Goal: Task Accomplishment & Management: Manage account settings

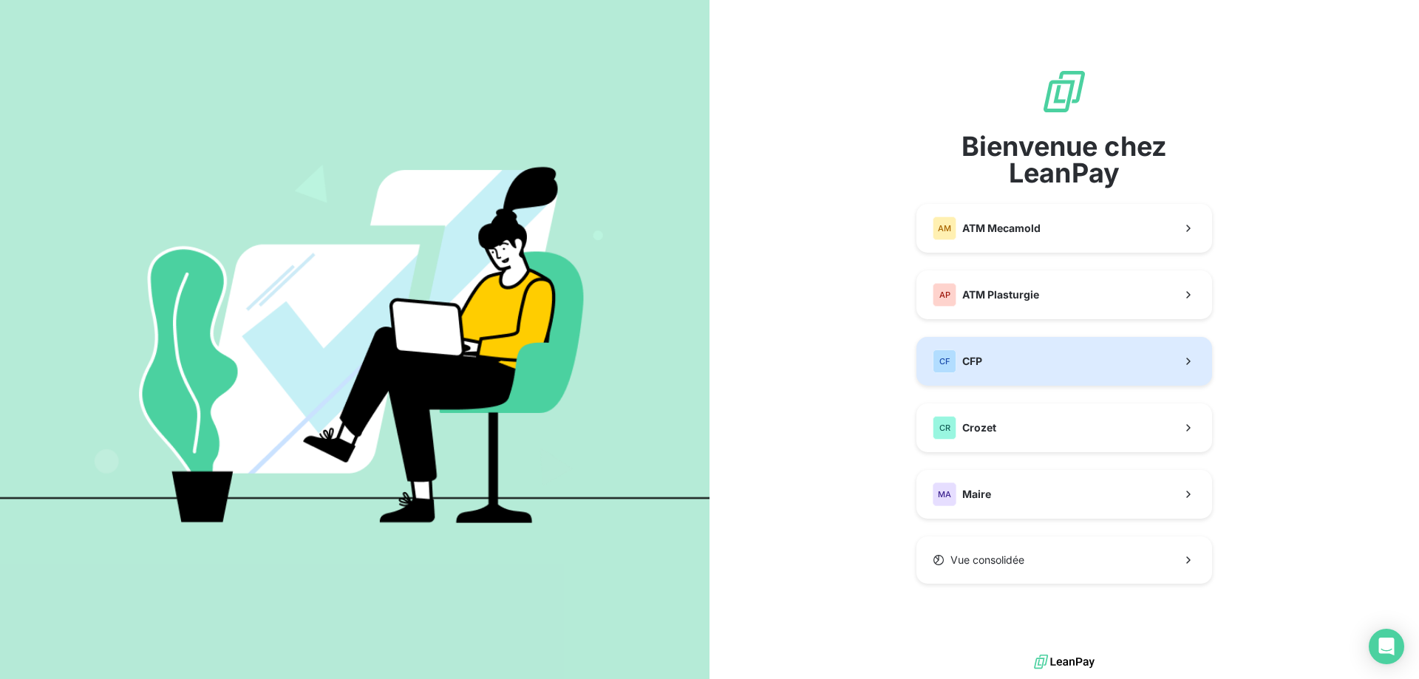
click at [995, 363] on button "CF CFP" at bounding box center [1064, 361] width 296 height 49
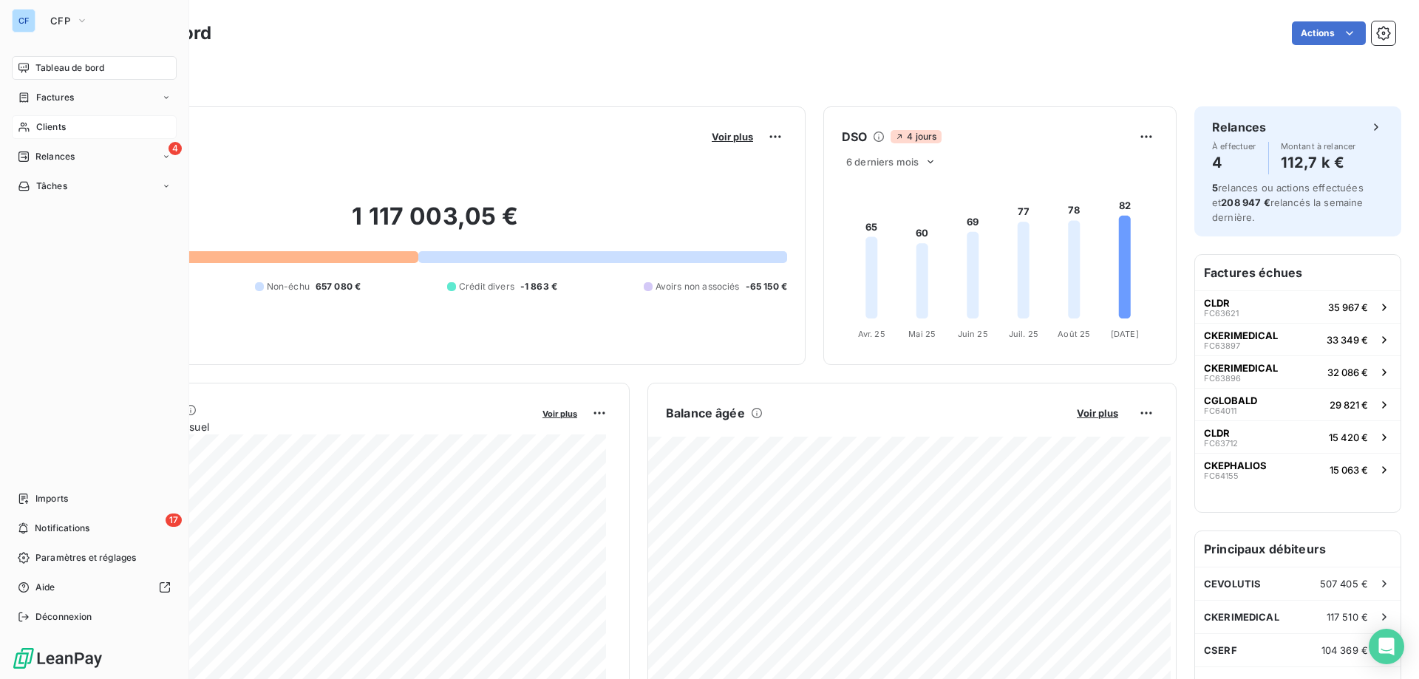
click at [87, 126] on div "Clients" at bounding box center [94, 127] width 165 height 24
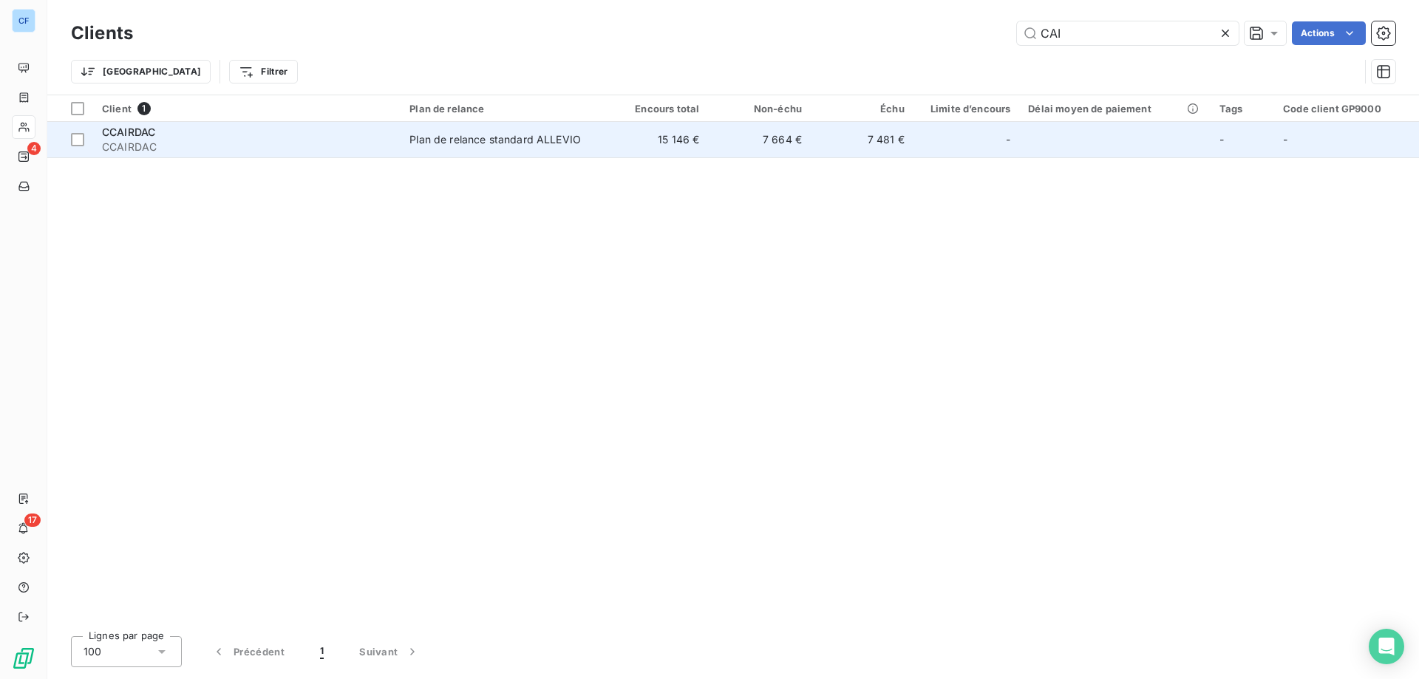
type input "CAI"
click at [590, 139] on span "Plan de relance standard ALLEVIO" at bounding box center [502, 139] width 187 height 15
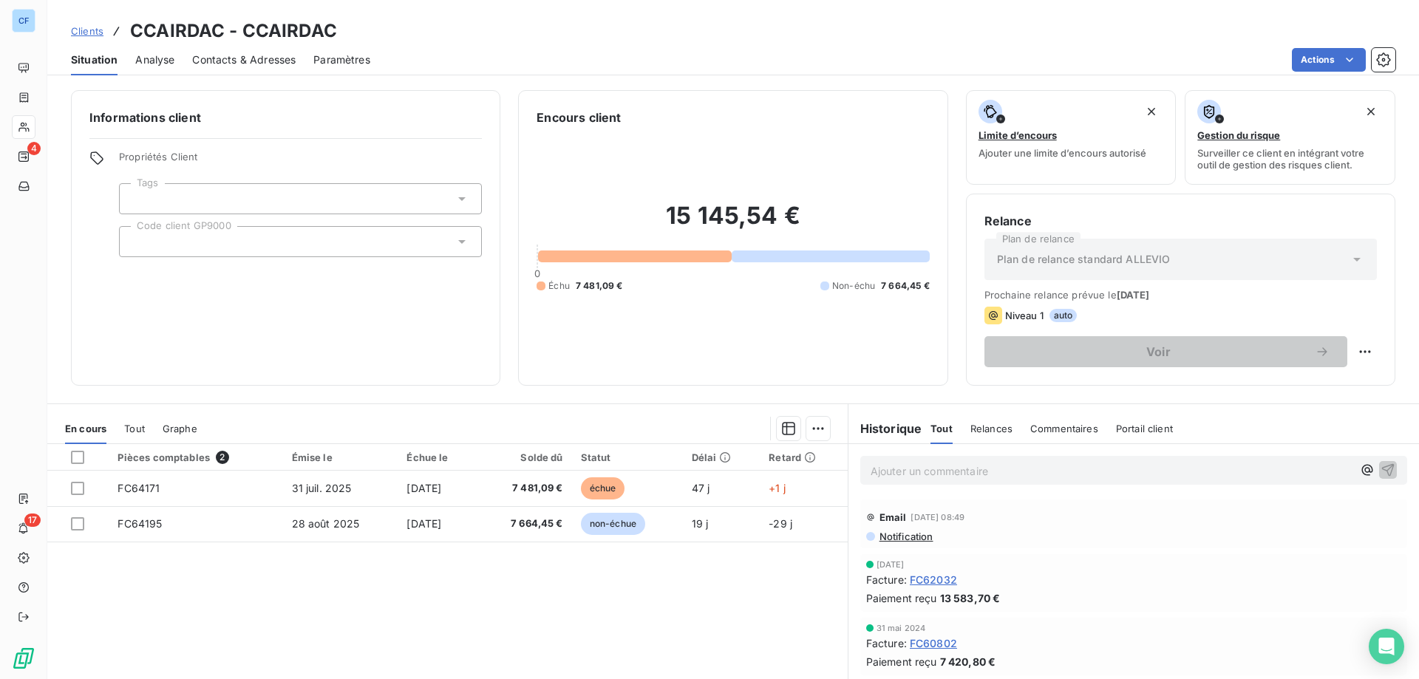
click at [230, 66] on span "Contacts & Adresses" at bounding box center [243, 59] width 103 height 15
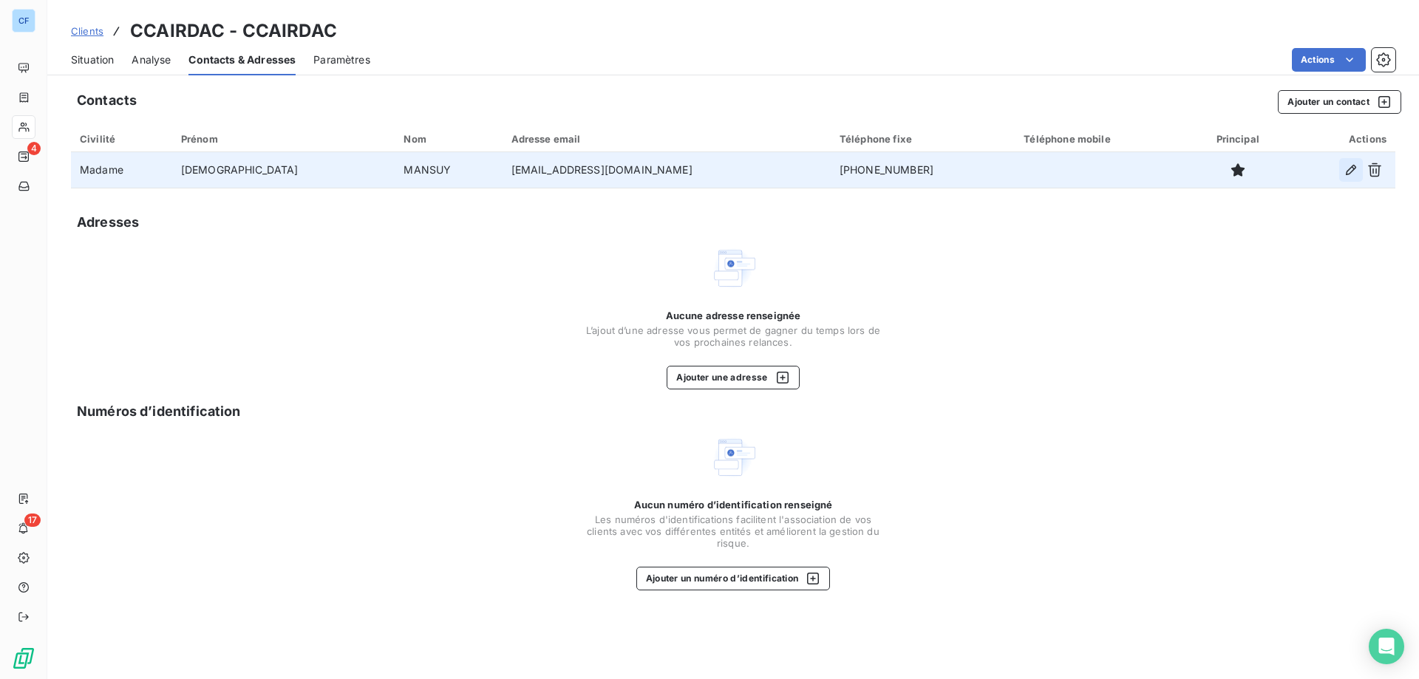
click at [1355, 173] on icon "button" at bounding box center [1351, 170] width 15 height 15
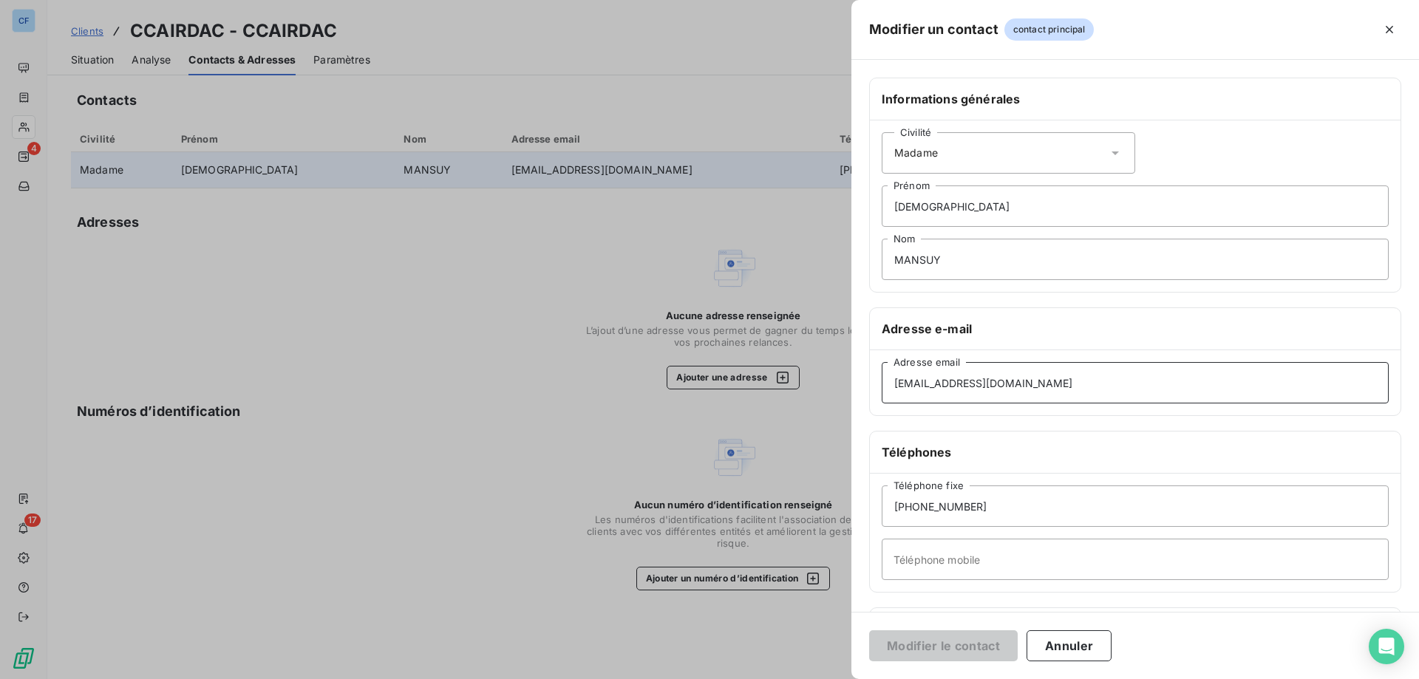
click at [1089, 387] on input "[EMAIL_ADDRESS][DOMAIN_NAME]" at bounding box center [1135, 382] width 507 height 41
drag, startPoint x: 821, startPoint y: 421, endPoint x: 708, endPoint y: 427, distance: 113.2
click at [708, 678] on div "Modifier un contact contact principal Informations générales Civilité Madame [P…" at bounding box center [709, 679] width 1419 height 0
paste input "accountspayable"
type input "[EMAIL_ADDRESS][DOMAIN_NAME]"
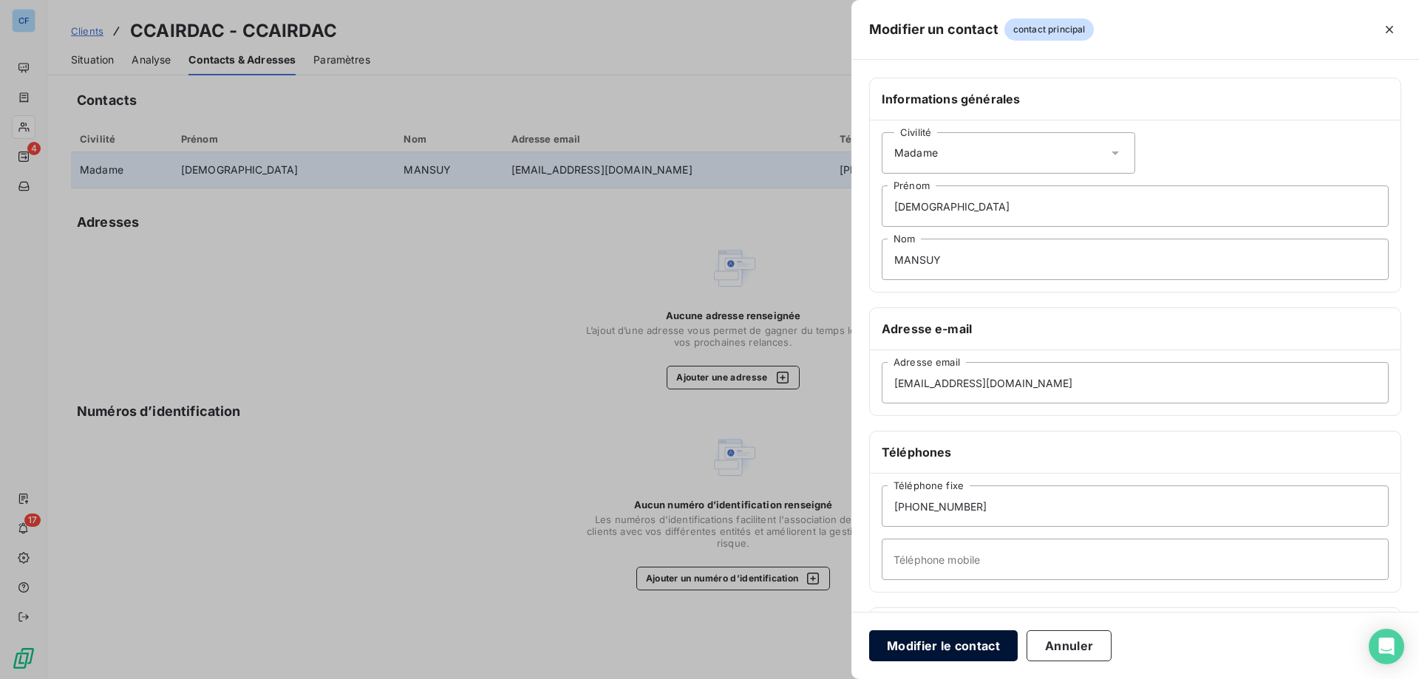
click at [958, 645] on button "Modifier le contact" at bounding box center [943, 645] width 149 height 31
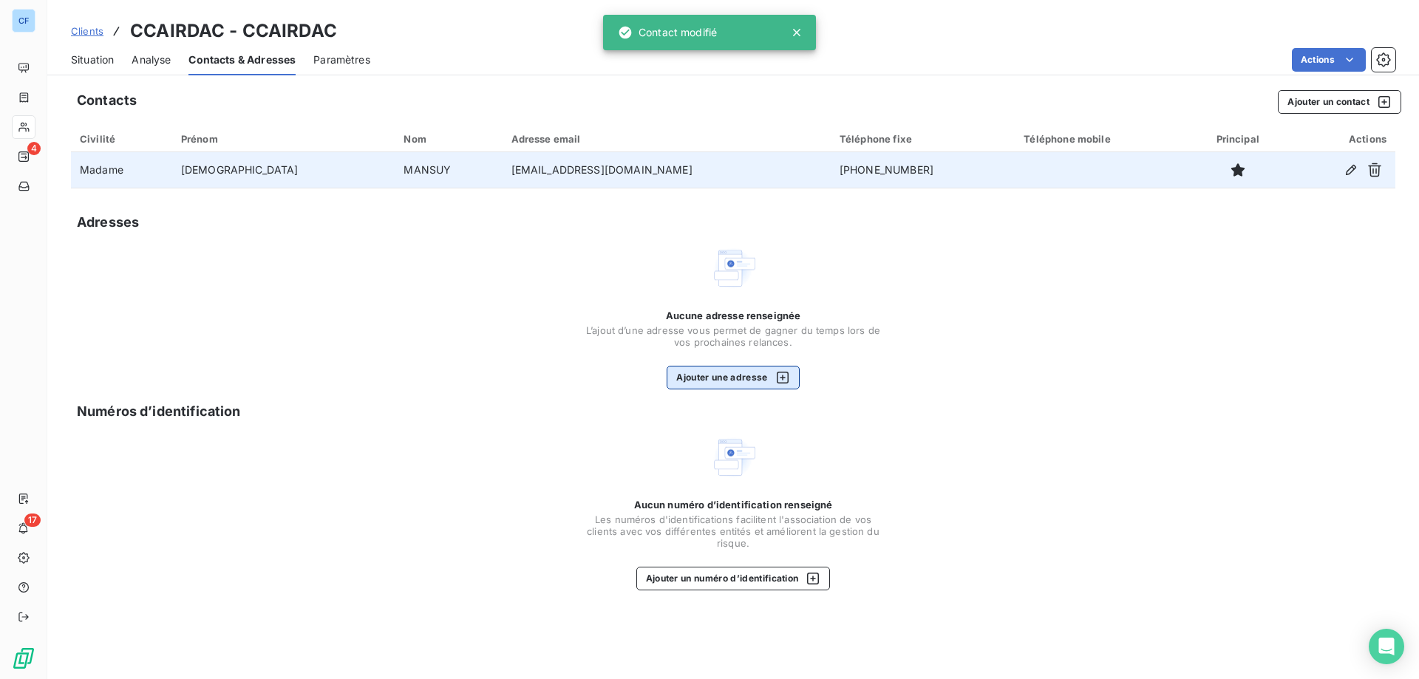
click at [757, 380] on button "Ajouter une adresse" at bounding box center [733, 378] width 132 height 24
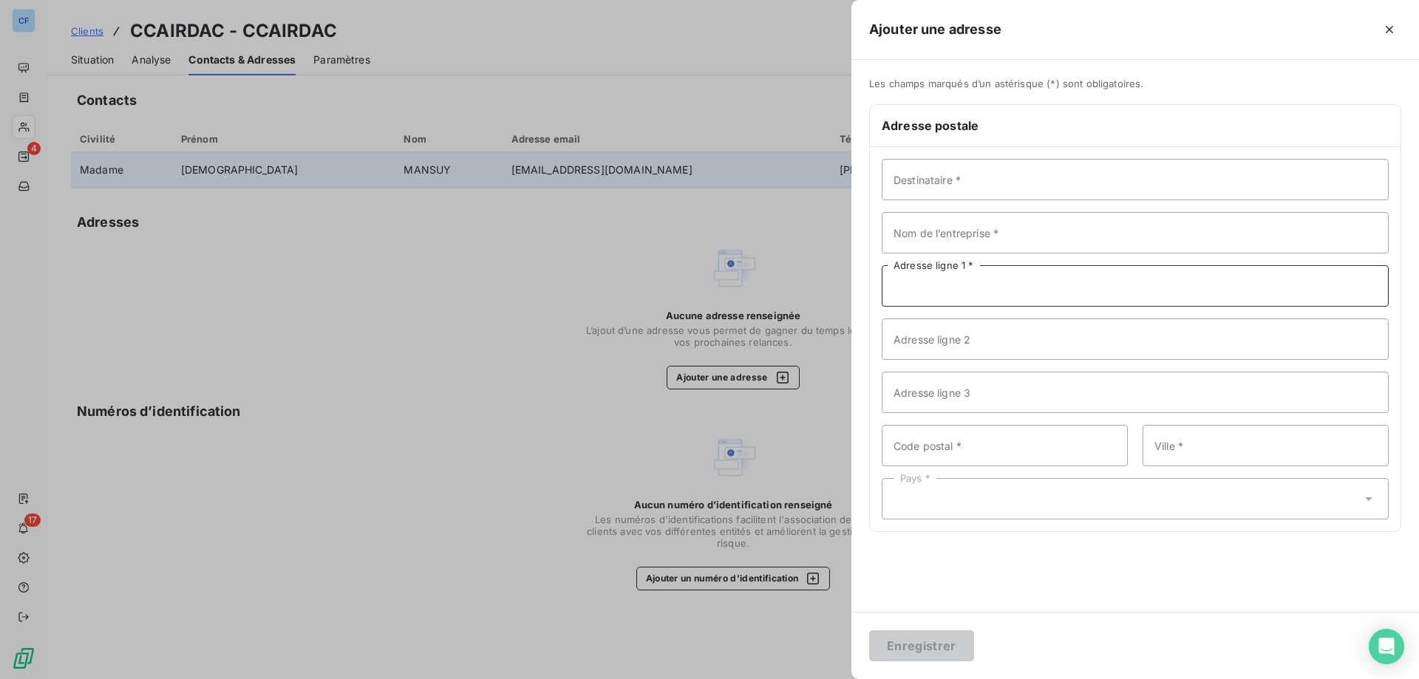
click at [1016, 284] on input "Adresse ligne 1 *" at bounding box center [1135, 285] width 507 height 41
click at [1023, 180] on input "Destinataire *" at bounding box center [1135, 179] width 507 height 41
click at [440, 378] on div at bounding box center [709, 339] width 1419 height 679
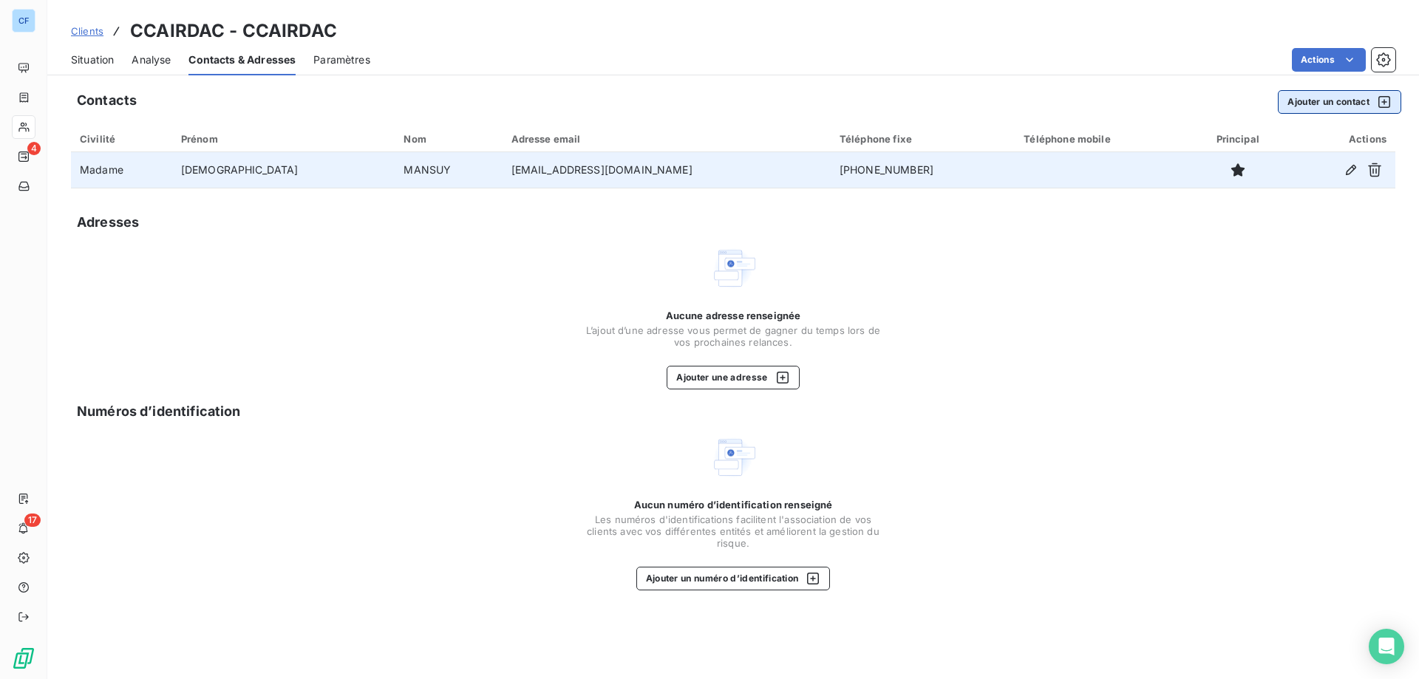
click at [1326, 98] on button "Ajouter un contact" at bounding box center [1339, 102] width 123 height 24
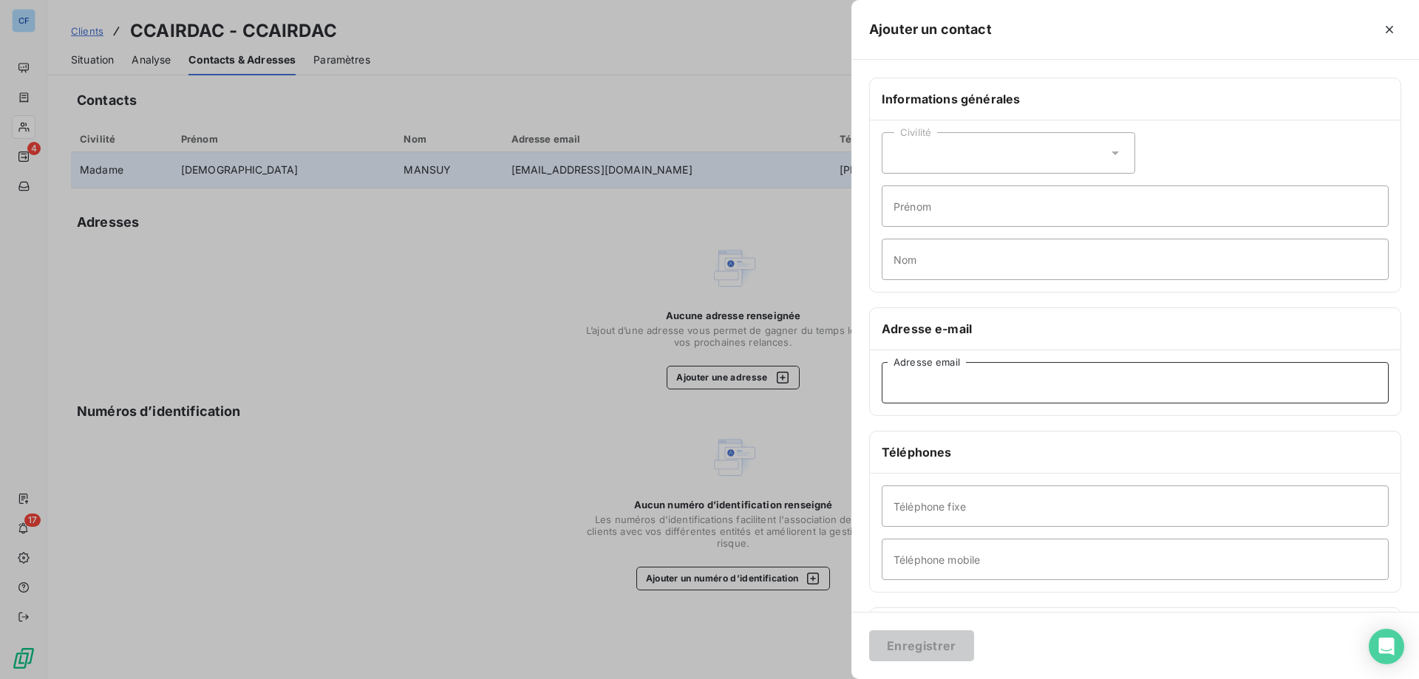
click at [979, 386] on input "Adresse email" at bounding box center [1135, 382] width 507 height 41
paste input "[PERSON_NAME][EMAIL_ADDRESS][DOMAIN_NAME]"
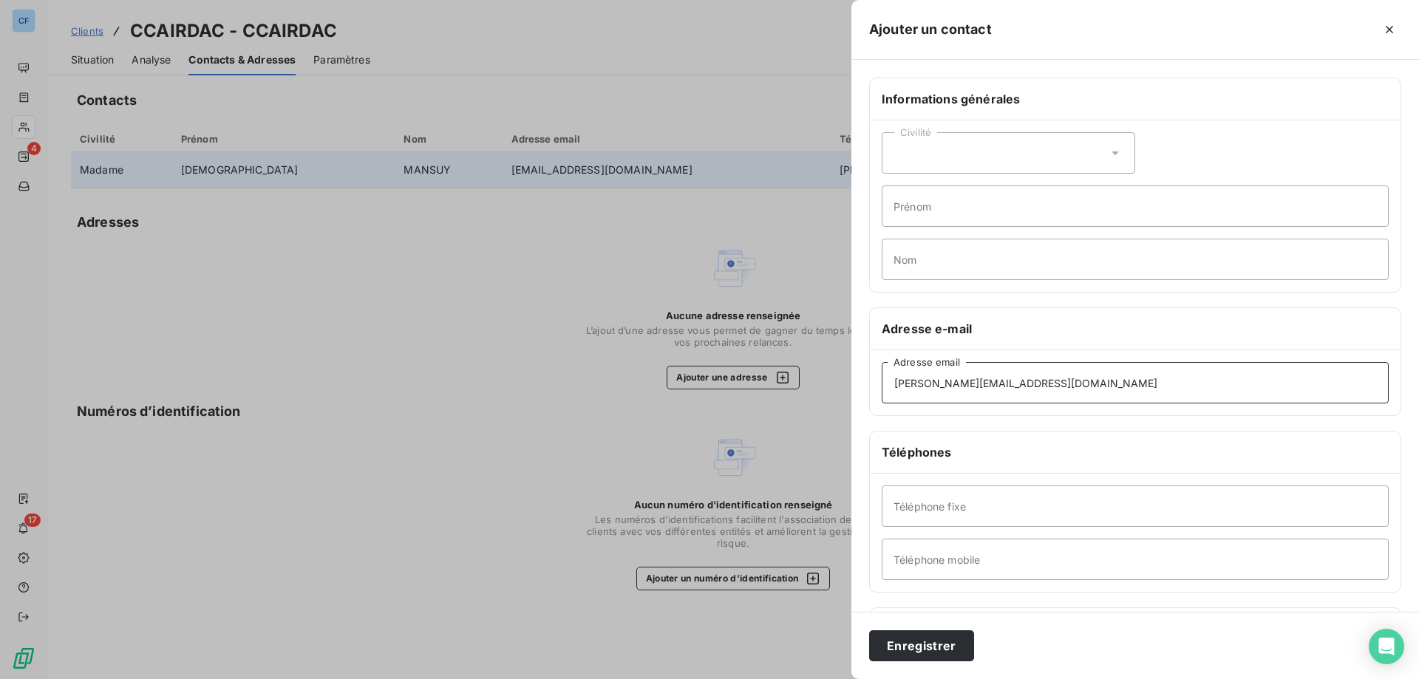
type input "[PERSON_NAME][EMAIL_ADDRESS][DOMAIN_NAME]"
click at [1072, 262] on input "Nom" at bounding box center [1135, 259] width 507 height 41
paste input "AlexandreGaudin"
drag, startPoint x: 942, startPoint y: 259, endPoint x: 839, endPoint y: 267, distance: 103.8
click at [839, 678] on div "Ajouter un contact Informations générales Civilité Prénom AlexandreGaudin Nom A…" at bounding box center [709, 679] width 1419 height 0
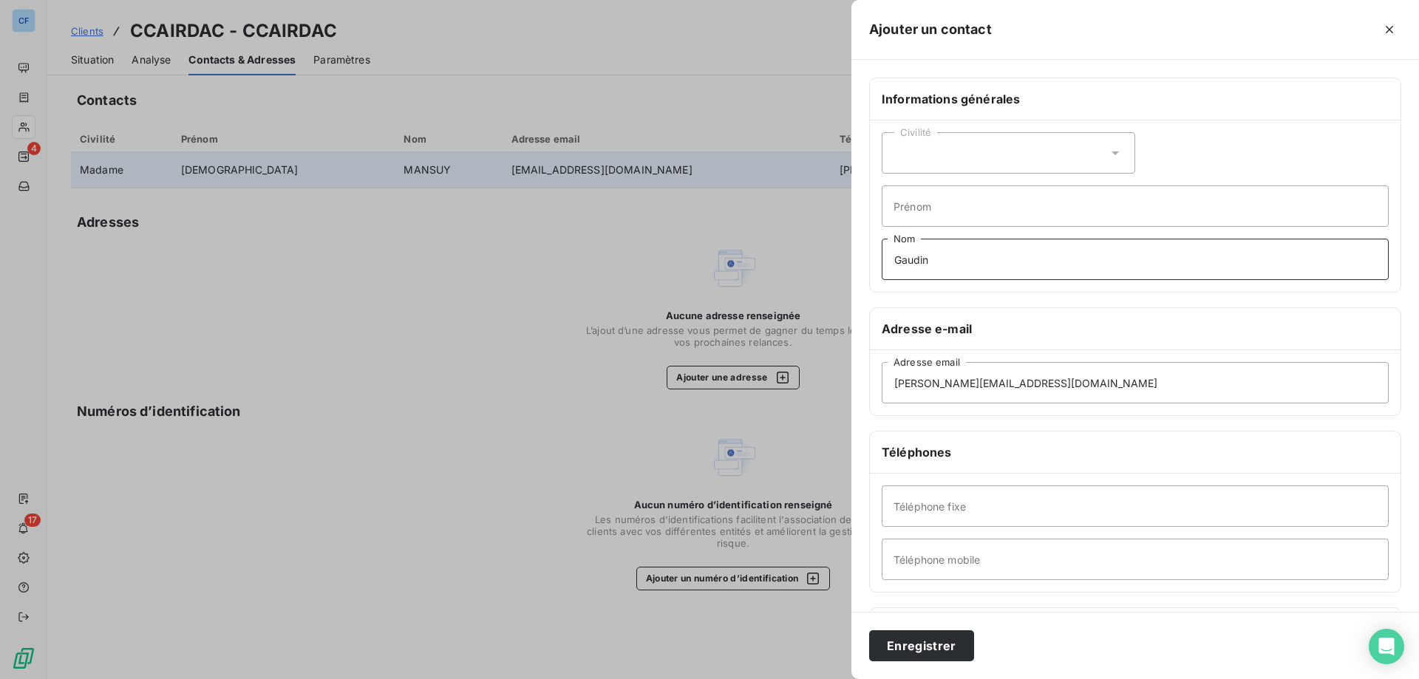
type input "Gaudin"
click at [949, 202] on input "Prénom" at bounding box center [1135, 205] width 507 height 41
paste input "[PERSON_NAME]"
type input "[PERSON_NAME]"
click at [947, 153] on div "Civilité" at bounding box center [1008, 152] width 253 height 41
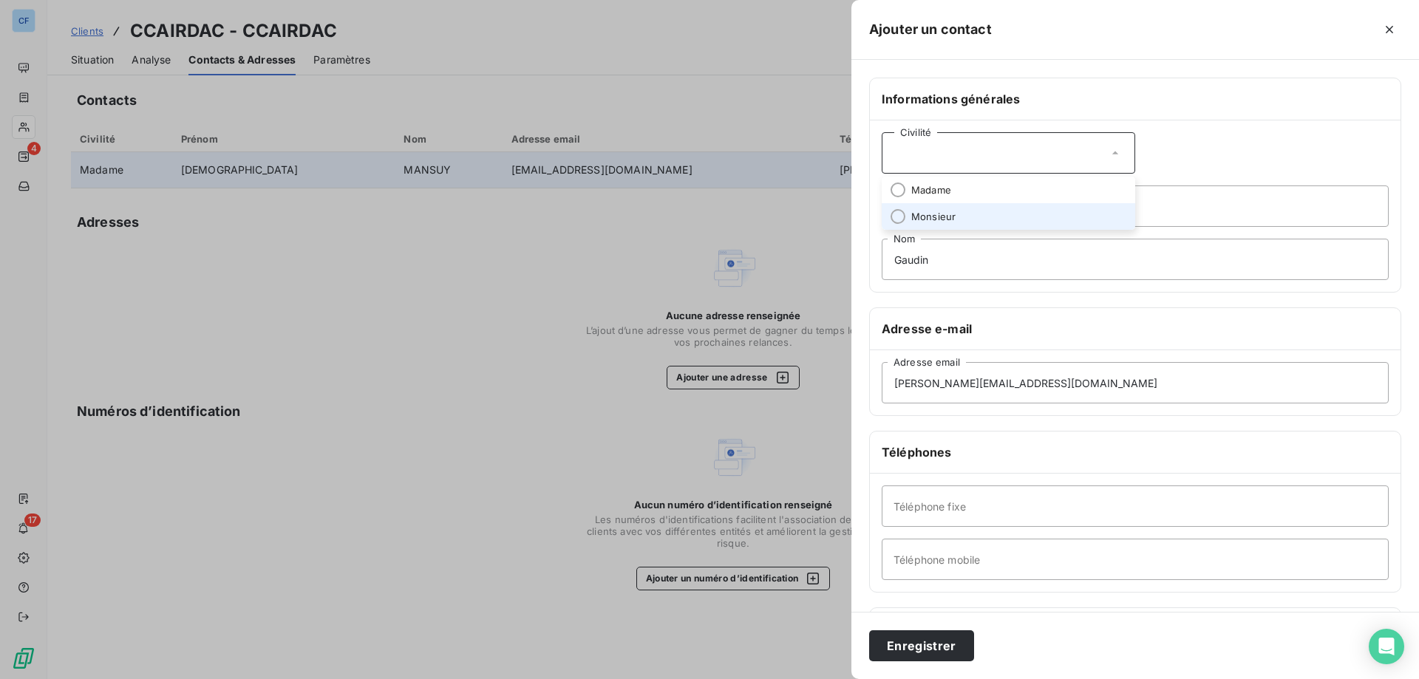
click at [956, 209] on li "Monsieur" at bounding box center [1008, 216] width 253 height 27
click at [927, 651] on button "Enregistrer" at bounding box center [921, 645] width 105 height 31
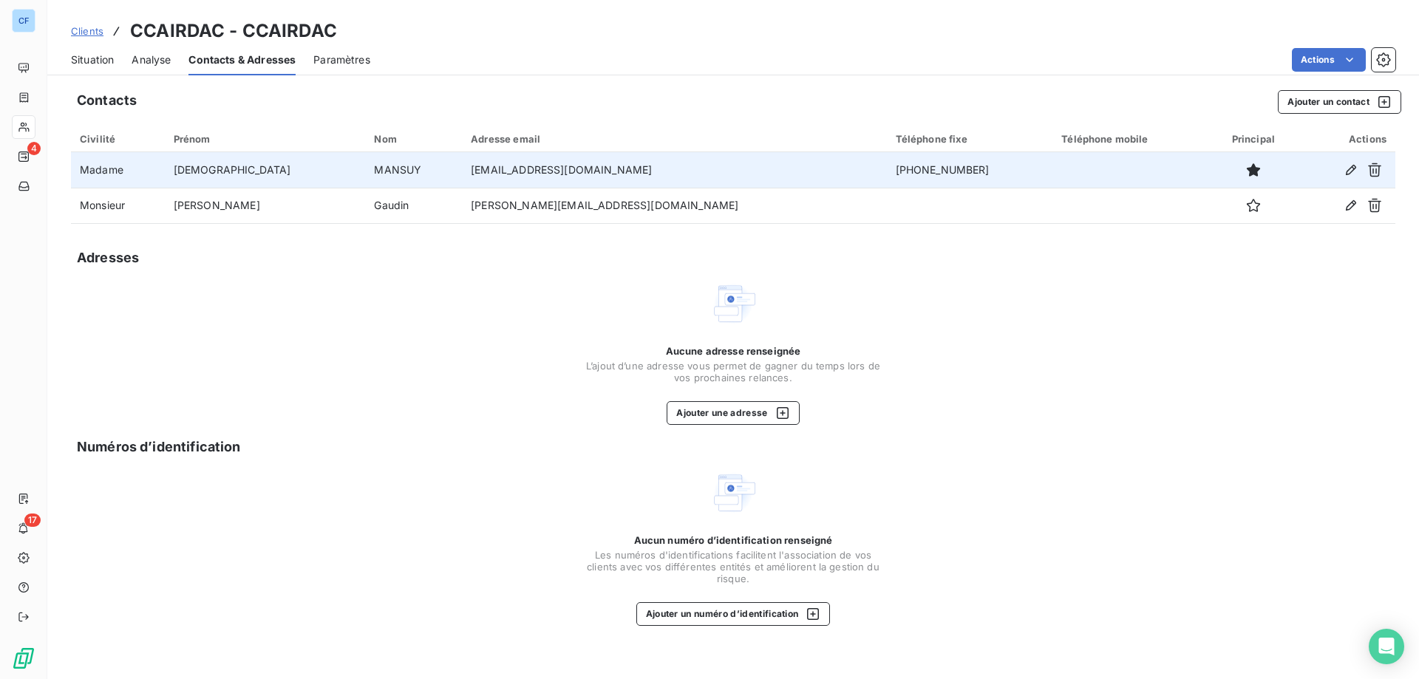
click at [136, 60] on span "Analyse" at bounding box center [151, 59] width 39 height 15
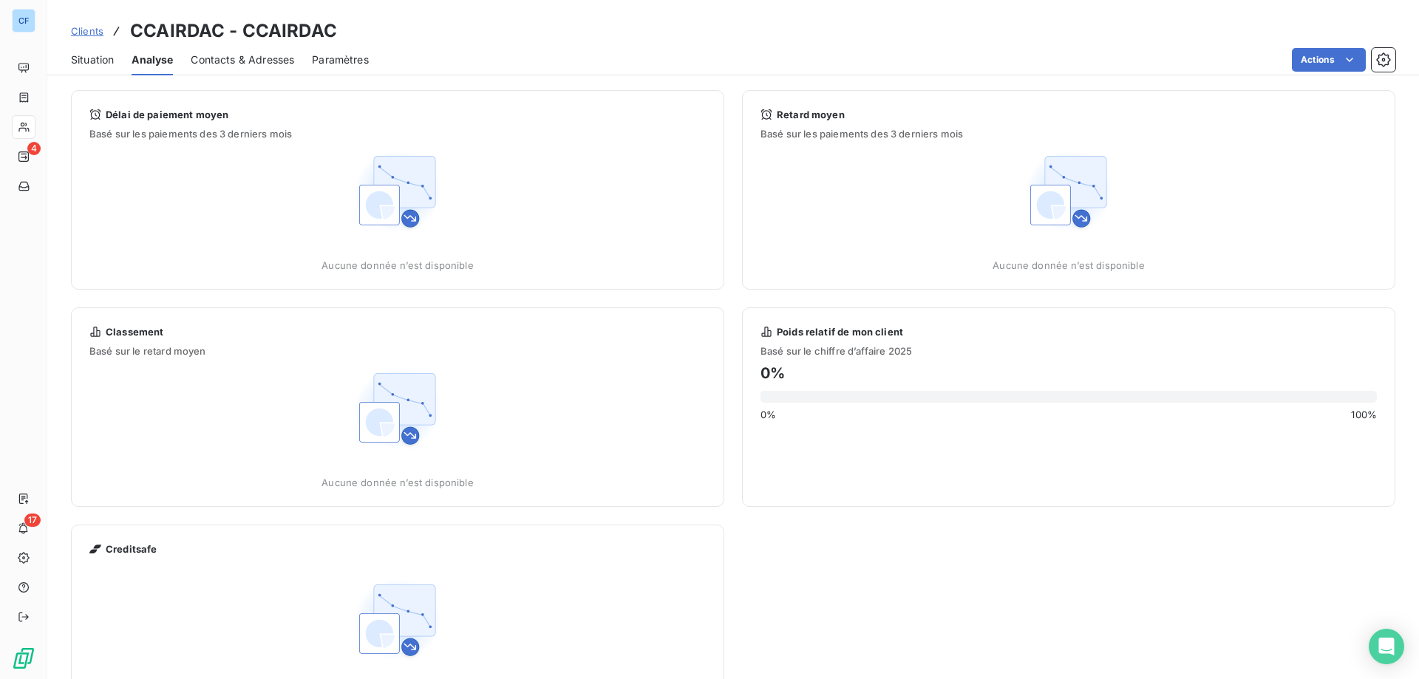
click at [106, 56] on span "Situation" at bounding box center [92, 59] width 43 height 15
